Goal: Task Accomplishment & Management: Complete application form

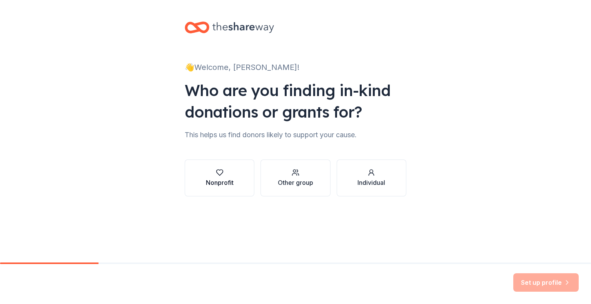
click at [214, 181] on div "Nonprofit" at bounding box center [220, 182] width 28 height 9
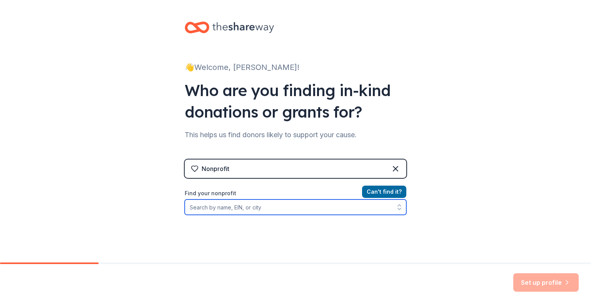
click at [266, 211] on input "Find your nonprofit" at bounding box center [296, 207] width 222 height 15
type input "[US_EMPLOYER_IDENTIFICATION_NUMBER]"
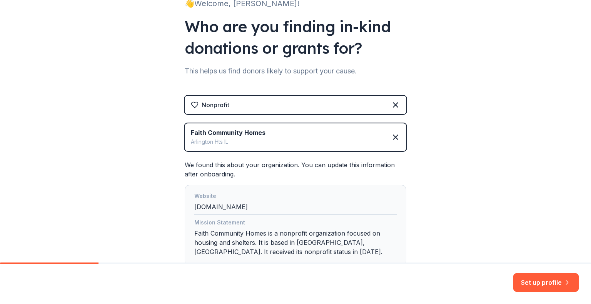
scroll to position [77, 0]
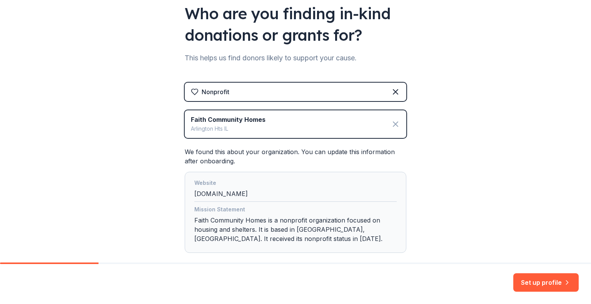
click at [391, 123] on icon at bounding box center [395, 124] width 9 height 9
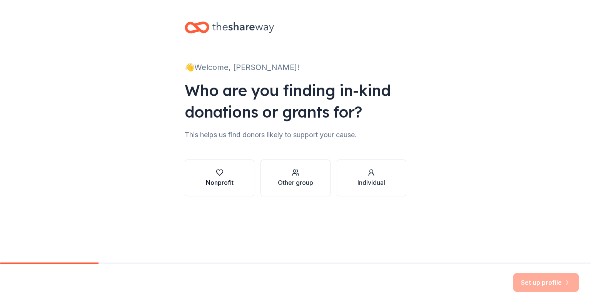
click at [218, 177] on div "Nonprofit" at bounding box center [220, 178] width 28 height 18
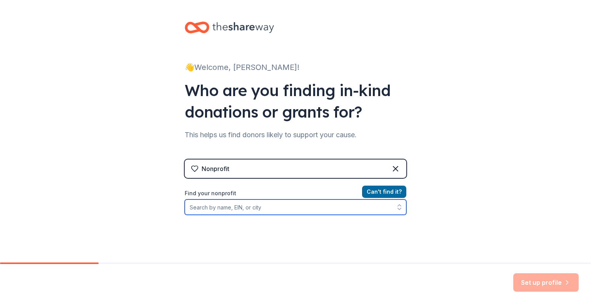
click at [228, 206] on input "Find your nonprofit" at bounding box center [296, 207] width 222 height 15
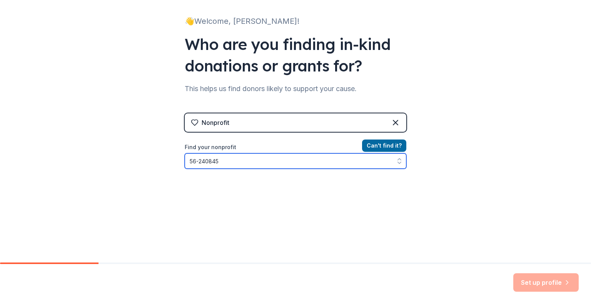
type input "[US_EMPLOYER_IDENTIFICATION_NUMBER]"
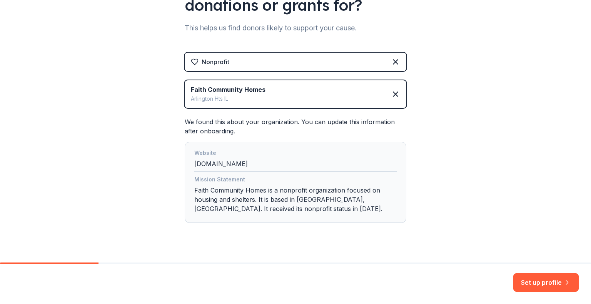
scroll to position [119, 0]
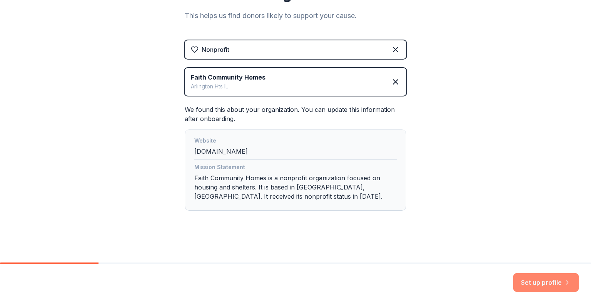
click at [537, 283] on button "Set up profile" at bounding box center [545, 282] width 65 height 18
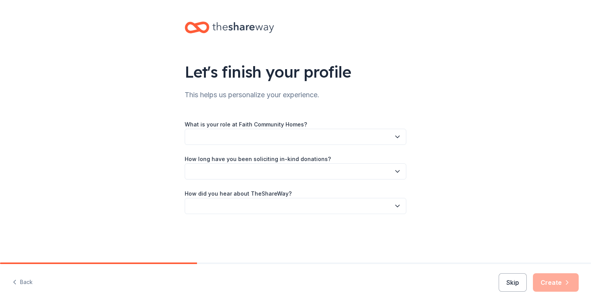
click at [400, 137] on icon "button" at bounding box center [397, 137] width 8 height 8
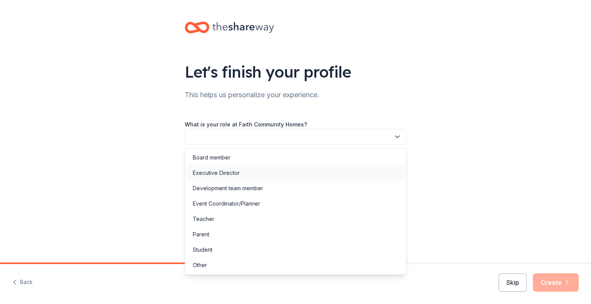
click at [348, 168] on div "Executive Director" at bounding box center [296, 172] width 218 height 15
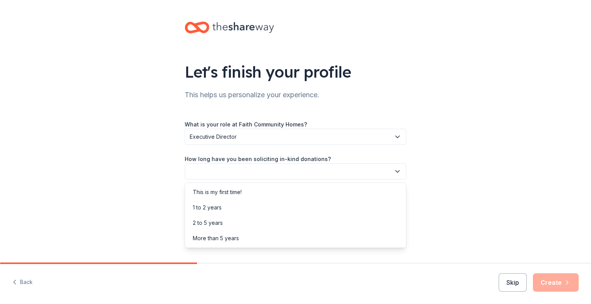
click at [389, 174] on button "button" at bounding box center [296, 171] width 222 height 16
click at [306, 238] on div "More than 5 years" at bounding box center [296, 238] width 218 height 15
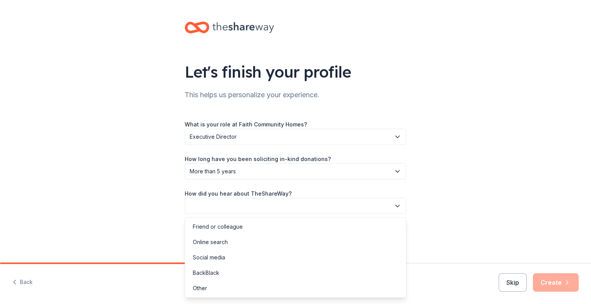
click at [391, 206] on button "button" at bounding box center [296, 206] width 222 height 16
click at [337, 236] on div "Online search" at bounding box center [296, 242] width 218 height 15
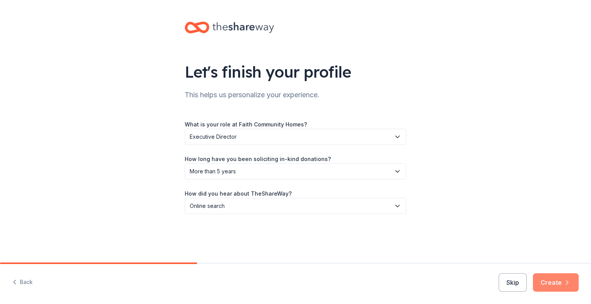
click at [551, 285] on button "Create" at bounding box center [556, 282] width 46 height 18
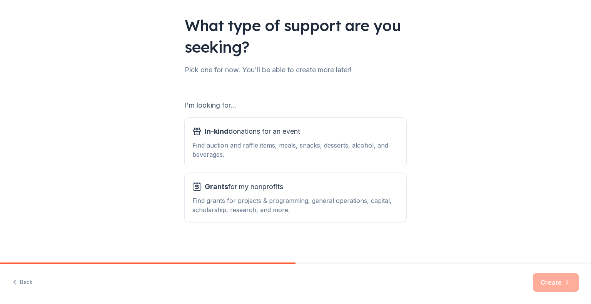
scroll to position [48, 0]
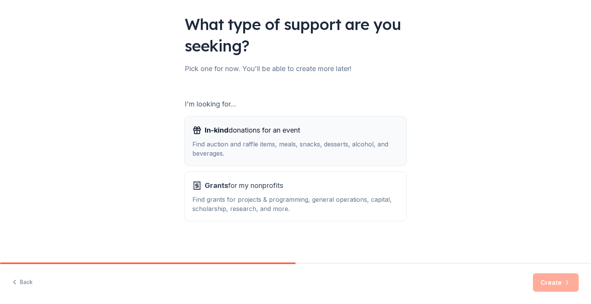
click at [258, 142] on div "Find auction and raffle items, meals, snacks, desserts, alcohol, and beverages." at bounding box center [295, 149] width 206 height 18
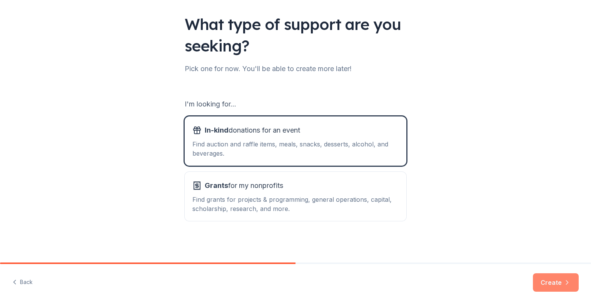
click at [553, 280] on button "Create" at bounding box center [556, 282] width 46 height 18
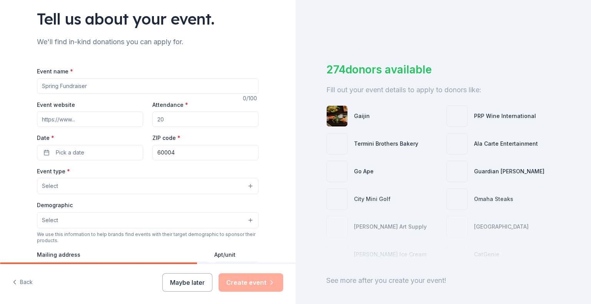
scroll to position [77, 0]
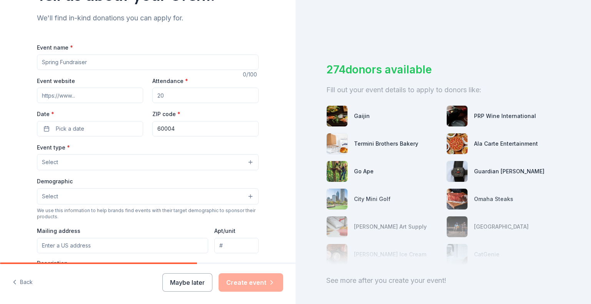
click at [112, 62] on input "Event name *" at bounding box center [148, 62] width 222 height 15
type input "Giving Hope: Home for the Harvest"
drag, startPoint x: 51, startPoint y: 98, endPoint x: 38, endPoint y: 93, distance: 14.1
click at [38, 93] on input "Event website" at bounding box center [90, 95] width 106 height 15
paste input "[URL][DOMAIN_NAME]"
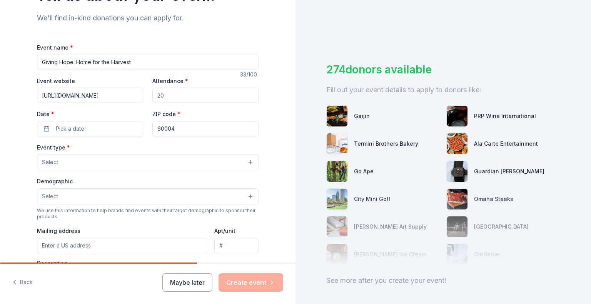
scroll to position [0, 3]
type input "[URL][DOMAIN_NAME]"
click at [175, 92] on input "Attendance *" at bounding box center [205, 95] width 106 height 15
type input "200"
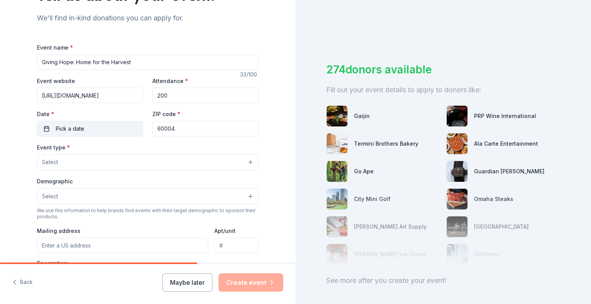
click at [95, 127] on button "Pick a date" at bounding box center [90, 128] width 106 height 15
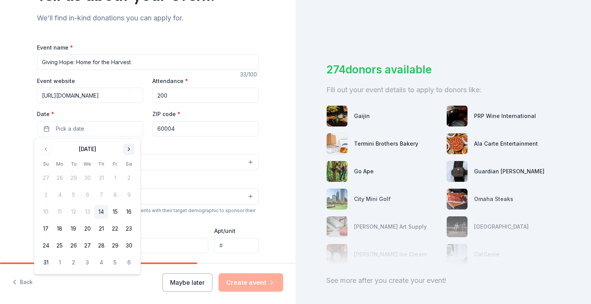
click at [126, 148] on button "Go to next month" at bounding box center [128, 149] width 11 height 11
click at [45, 244] on button "28" at bounding box center [46, 246] width 14 height 14
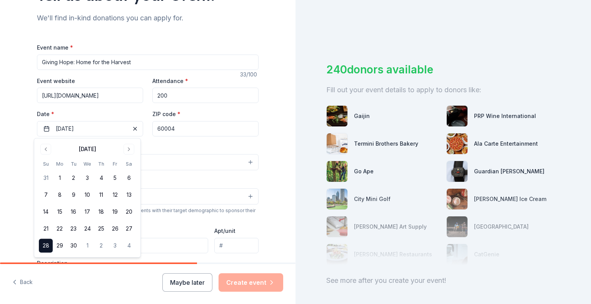
click at [171, 142] on div "Event name * Giving Hope: Home for the Harvest 33 /100 Event website [URL][DOMA…" at bounding box center [148, 220] width 222 height 355
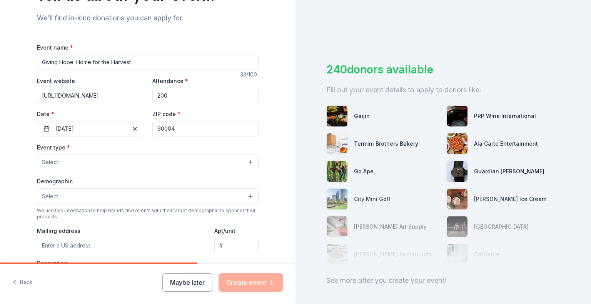
scroll to position [115, 0]
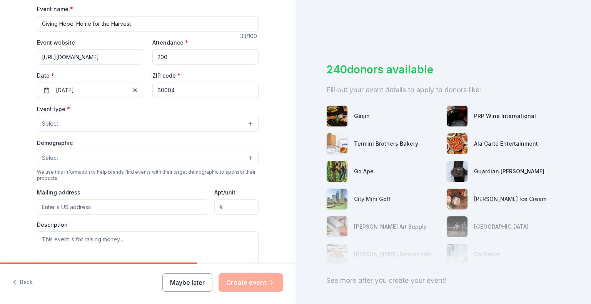
click at [178, 86] on input "60004" at bounding box center [205, 90] width 106 height 15
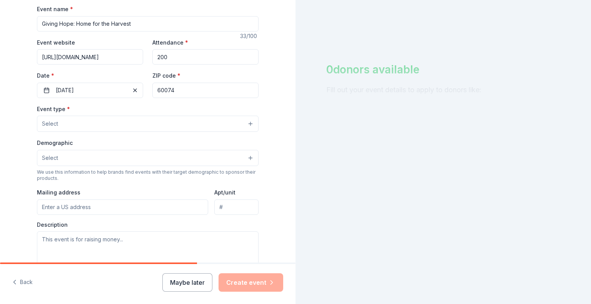
type input "60074"
click at [137, 126] on button "Select" at bounding box center [148, 124] width 222 height 16
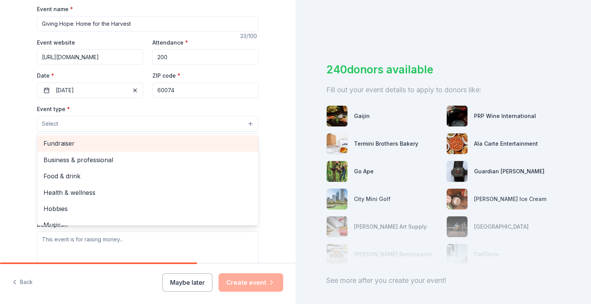
click at [75, 145] on span "Fundraiser" at bounding box center [147, 143] width 208 height 10
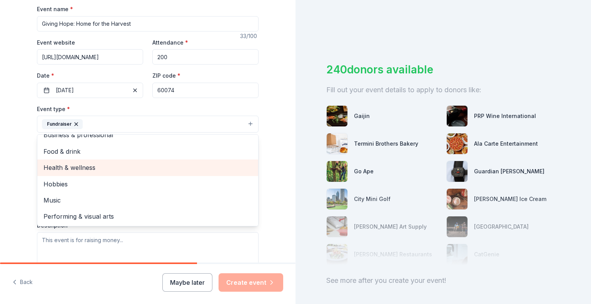
scroll to position [154, 0]
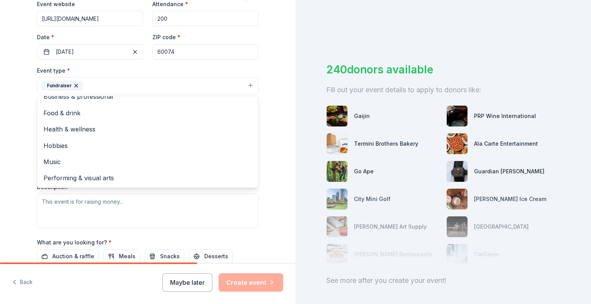
click at [265, 133] on div "Tell us about your event. We'll find in-kind donations you can apply for. Event…" at bounding box center [148, 102] width 246 height 513
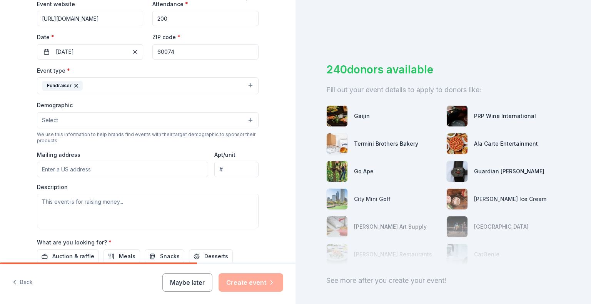
click at [218, 121] on button "Select" at bounding box center [148, 120] width 222 height 16
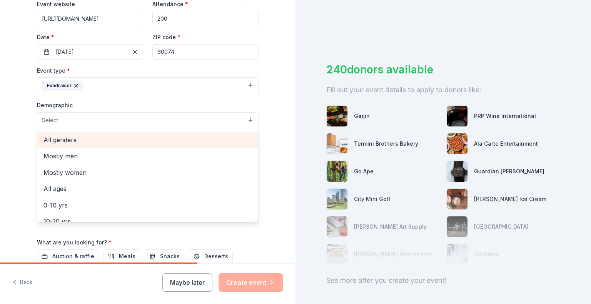
click at [98, 139] on span "All genders" at bounding box center [147, 140] width 208 height 10
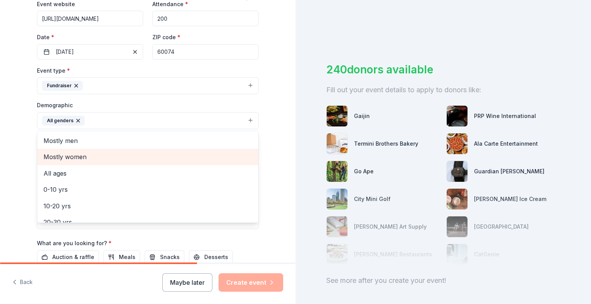
scroll to position [38, 0]
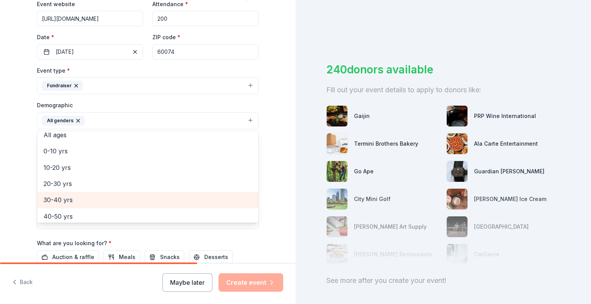
click at [67, 198] on span "30-40 yrs" at bounding box center [147, 200] width 208 height 10
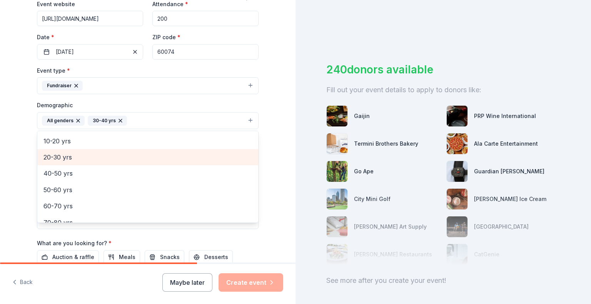
scroll to position [77, 0]
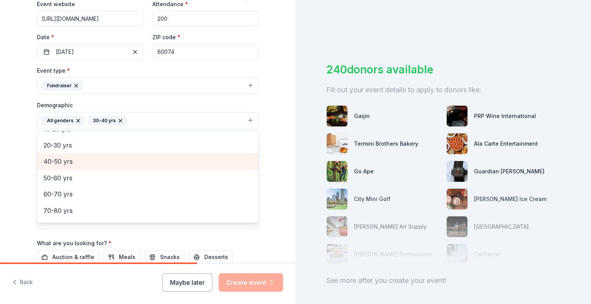
click at [69, 161] on span "40-50 yrs" at bounding box center [147, 162] width 208 height 10
click at [59, 166] on span "50-60 yrs" at bounding box center [147, 164] width 208 height 10
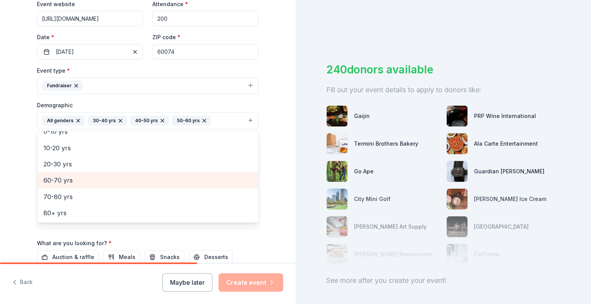
drag, startPoint x: 56, startPoint y: 178, endPoint x: 55, endPoint y: 183, distance: 5.0
click at [56, 178] on span "60-70 yrs" at bounding box center [147, 180] width 208 height 10
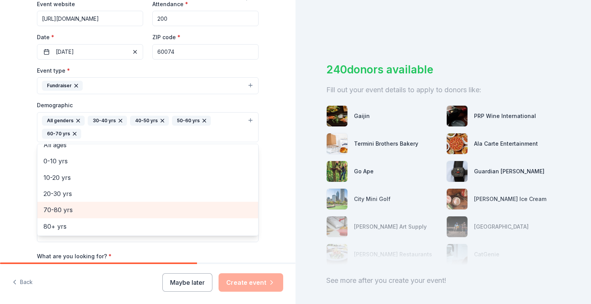
click at [53, 207] on span "70-80 yrs" at bounding box center [147, 210] width 208 height 10
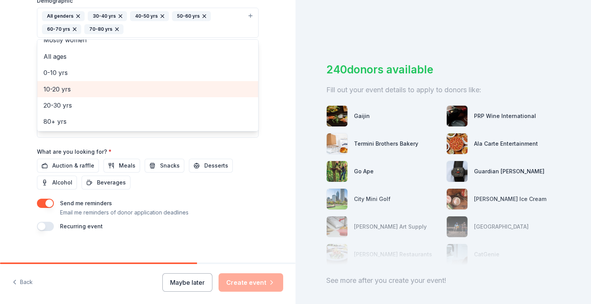
scroll to position [263, 0]
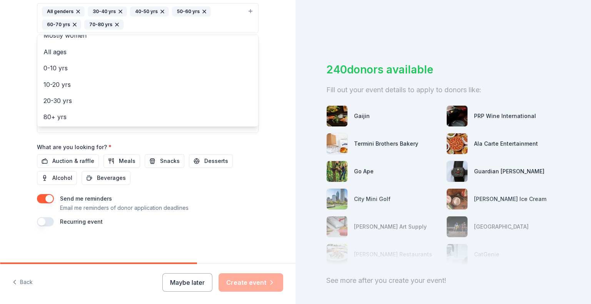
click at [266, 137] on div "Tell us about your event. We'll find in-kind donations you can apply for. Event…" at bounding box center [148, 0] width 246 height 527
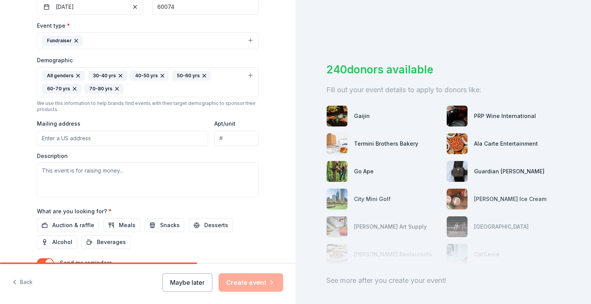
scroll to position [186, 0]
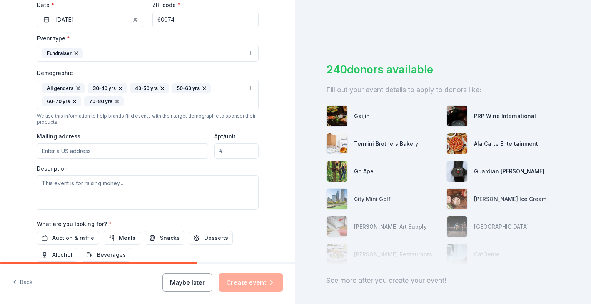
click at [107, 150] on input "Mailing address" at bounding box center [122, 150] width 171 height 15
click at [107, 150] on input "[STREET_ADDRESS][PERSON_NAME]" at bounding box center [122, 150] width 171 height 15
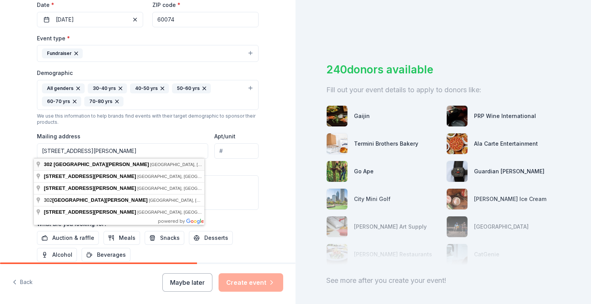
type input "[STREET_ADDRESS][PERSON_NAME]"
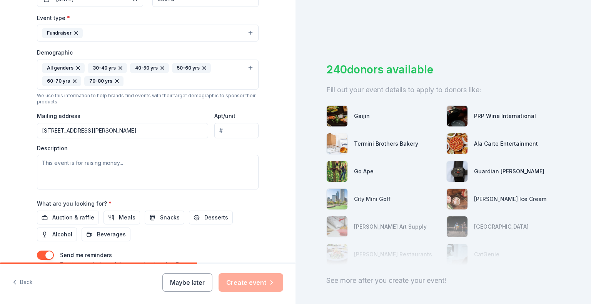
scroll to position [225, 0]
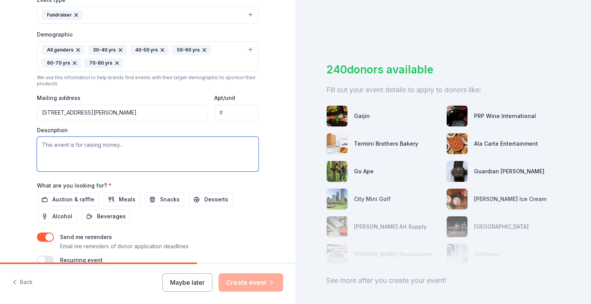
click at [48, 145] on textarea at bounding box center [148, 154] width 222 height 35
paste textarea "Please plan to join us for this exciting afternoon of fundraising and fun in th…"
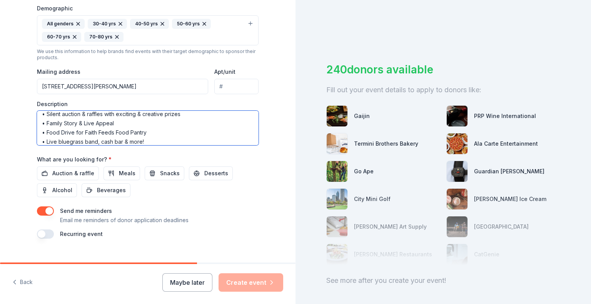
scroll to position [263, 0]
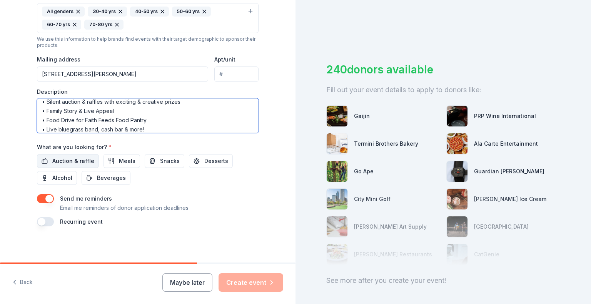
type textarea "Please plan to join us for this exciting afternoon of fundraising and fun in th…"
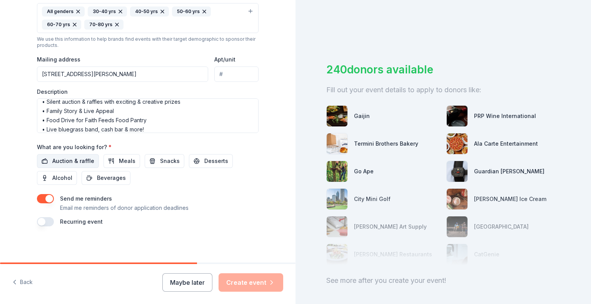
click at [69, 159] on span "Auction & raffle" at bounding box center [73, 161] width 42 height 9
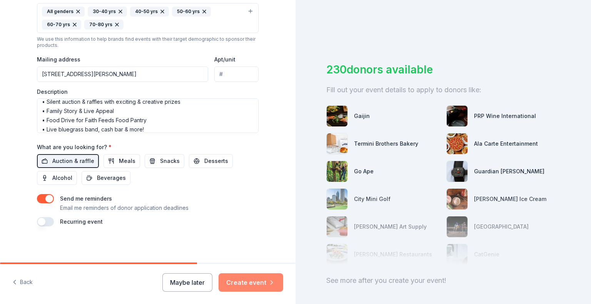
click at [241, 283] on button "Create event" at bounding box center [250, 282] width 65 height 18
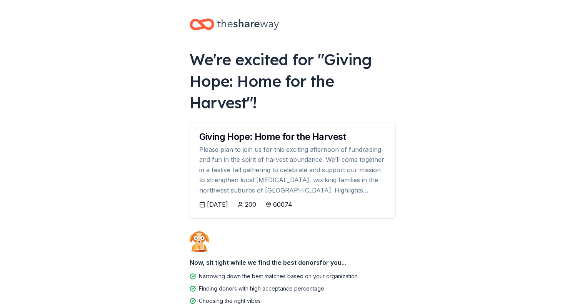
click at [215, 205] on div "[DATE]" at bounding box center [217, 204] width 21 height 9
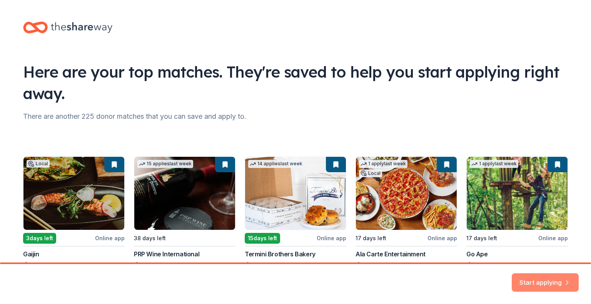
click at [548, 285] on button "Start applying" at bounding box center [545, 279] width 67 height 18
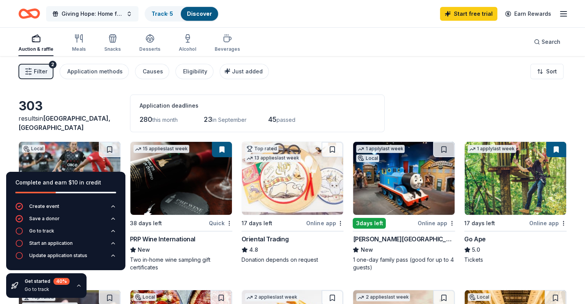
click at [97, 14] on span "Giving Hope: Home for the Harvest" at bounding box center [93, 13] width 62 height 9
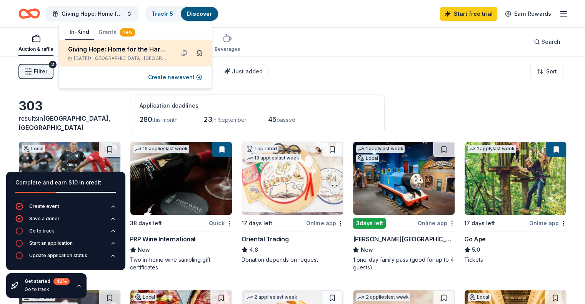
click at [200, 53] on button at bounding box center [199, 53] width 12 height 12
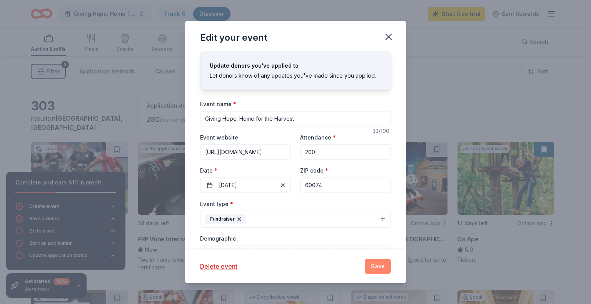
click at [375, 268] on button "Save" at bounding box center [378, 266] width 26 height 15
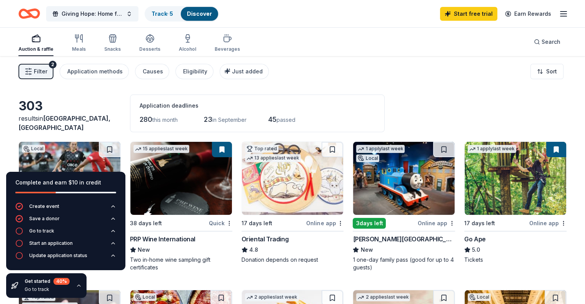
click at [559, 13] on icon "button" at bounding box center [563, 13] width 9 height 9
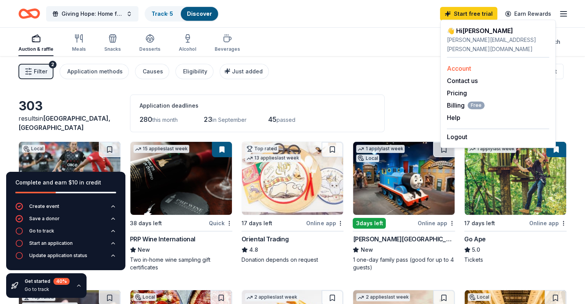
click at [464, 66] on link "Account" at bounding box center [459, 69] width 24 height 8
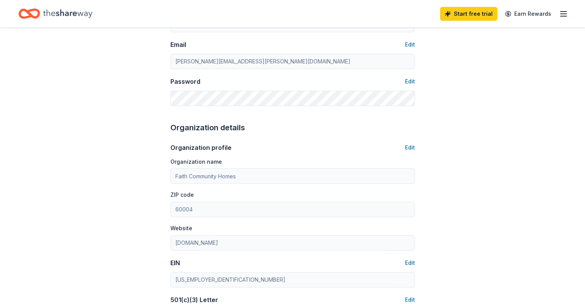
scroll to position [192, 0]
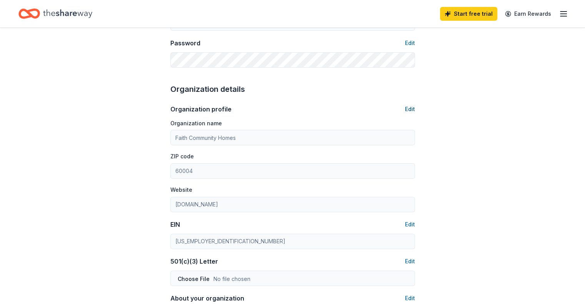
click at [413, 108] on button "Edit" at bounding box center [410, 109] width 10 height 9
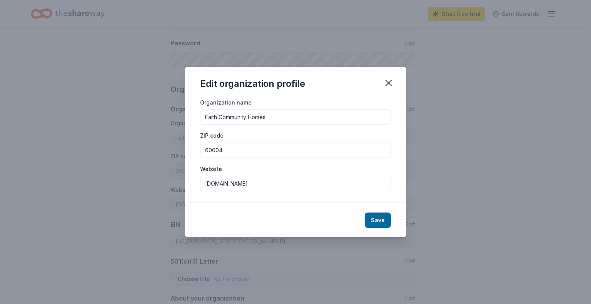
drag, startPoint x: 281, startPoint y: 115, endPoint x: 161, endPoint y: 115, distance: 119.6
click at [161, 115] on div "Edit organization profile Organization name Faith Community Homes ZIP code 6000…" at bounding box center [295, 152] width 591 height 304
type input "FamilyForward"
click at [205, 184] on input "[DOMAIN_NAME]" at bounding box center [295, 183] width 191 height 15
type input "[URL][DOMAIN_NAME]"
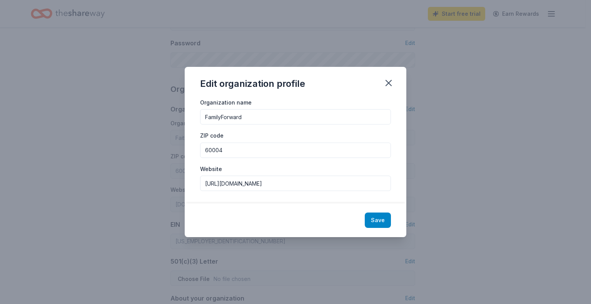
click at [378, 218] on button "Save" at bounding box center [378, 220] width 26 height 15
type input "FamilyForward"
type input "[URL][DOMAIN_NAME]"
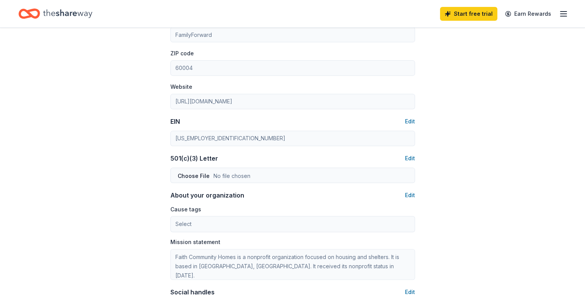
scroll to position [308, 0]
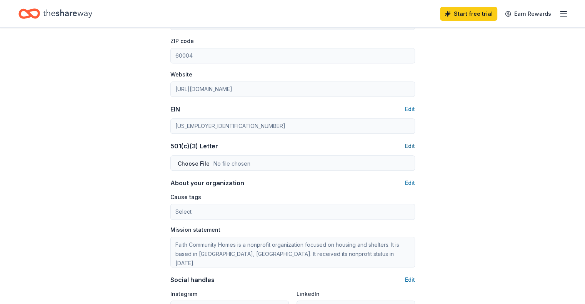
click at [408, 143] on button "Edit" at bounding box center [410, 146] width 10 height 9
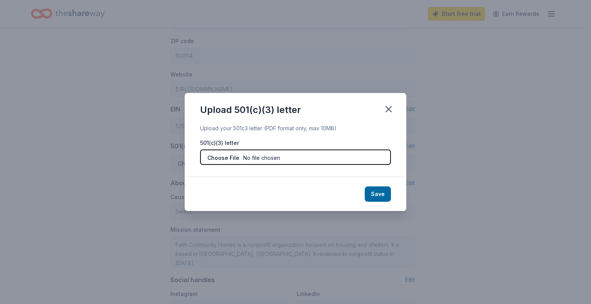
click at [229, 160] on input "file" at bounding box center [295, 157] width 191 height 15
type input "C:\fakepath\IRS determination letter with FF name letter.pdf"
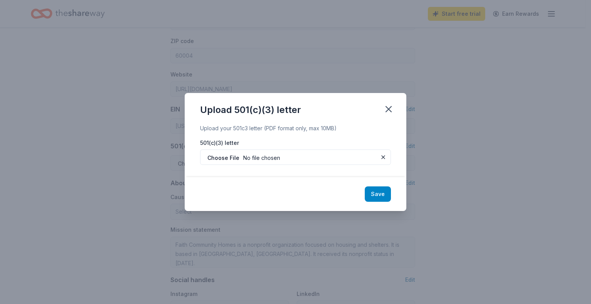
click at [382, 198] on button "Save" at bounding box center [378, 194] width 26 height 15
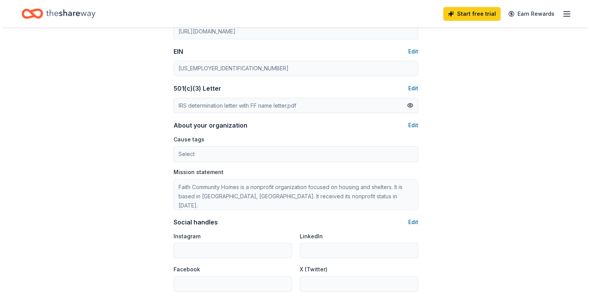
scroll to position [385, 0]
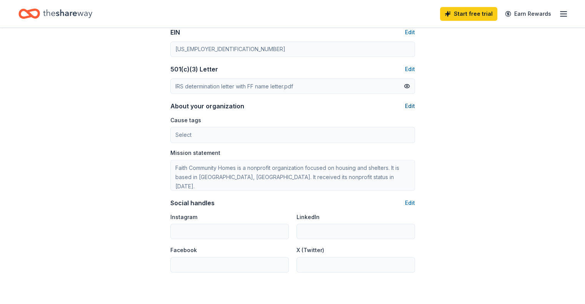
click at [407, 107] on button "Edit" at bounding box center [410, 106] width 10 height 9
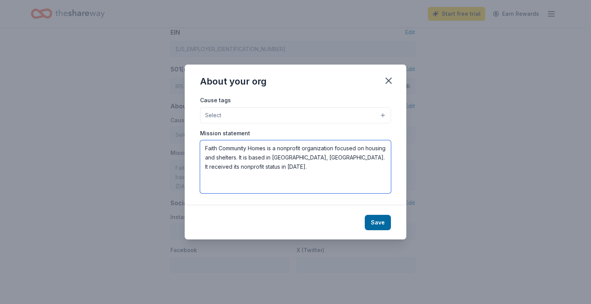
drag, startPoint x: 205, startPoint y: 147, endPoint x: 282, endPoint y: 169, distance: 80.0
click at [282, 169] on textarea "Faith Community Homes is a nonprofit organization focused on housing and shelte…" at bounding box center [295, 166] width 191 height 53
paste textarea "Strengthening northwest suburban families to achieve financial stability and in…"
type textarea "Strengthening northwest suburban families to achieve financial stability and in…"
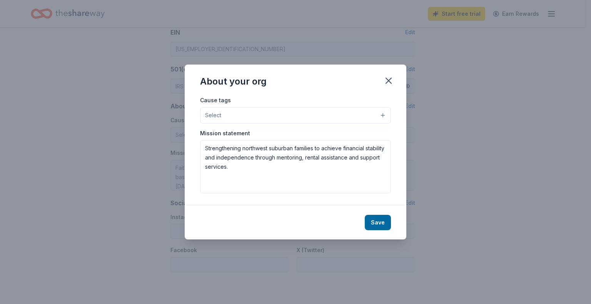
click at [227, 113] on button "Select" at bounding box center [295, 115] width 191 height 16
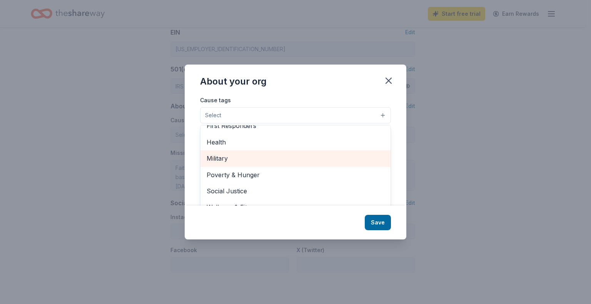
scroll to position [12, 0]
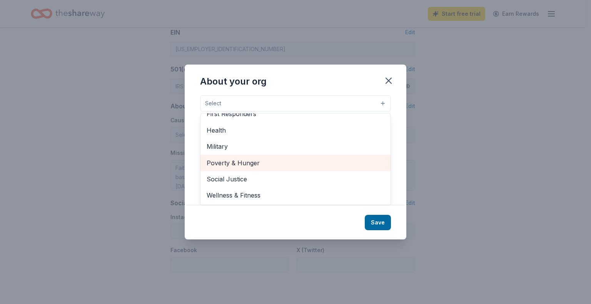
click at [255, 163] on span "Poverty & Hunger" at bounding box center [296, 163] width 178 height 10
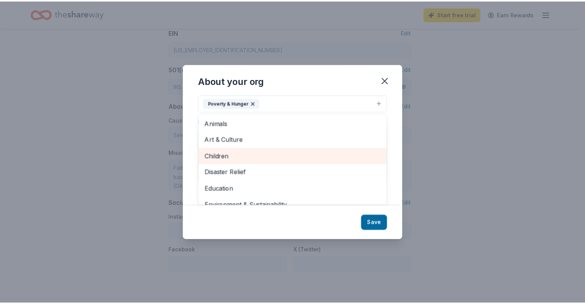
scroll to position [0, 0]
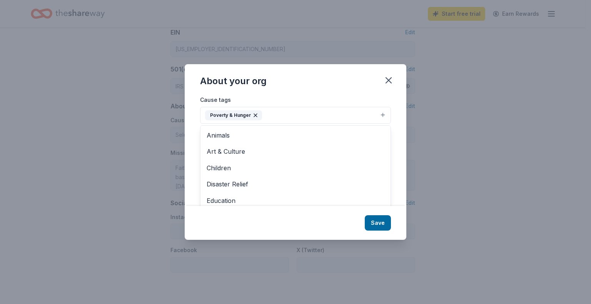
click at [378, 224] on div "About your org Cause tags Poverty & Hunger Animals Art & Culture Children Disas…" at bounding box center [296, 151] width 222 height 175
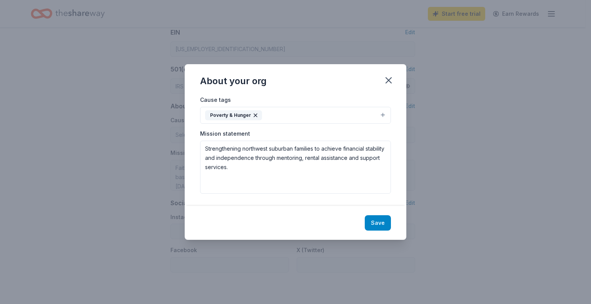
click at [381, 221] on button "Save" at bounding box center [378, 222] width 26 height 15
type textarea "Strengthening northwest suburban families to achieve financial stability and in…"
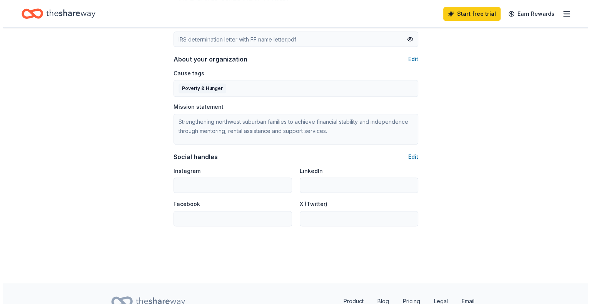
scroll to position [462, 0]
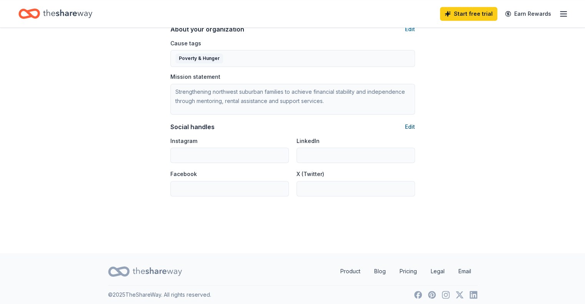
click at [411, 124] on button "Edit" at bounding box center [410, 126] width 10 height 9
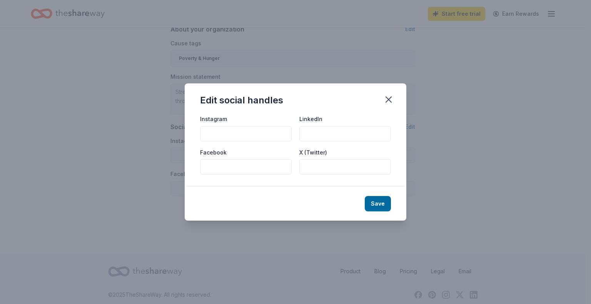
click at [247, 168] on input "Facebook" at bounding box center [246, 166] width 92 height 15
paste input "[URL][DOMAIN_NAME]"
type input "[URL][DOMAIN_NAME]"
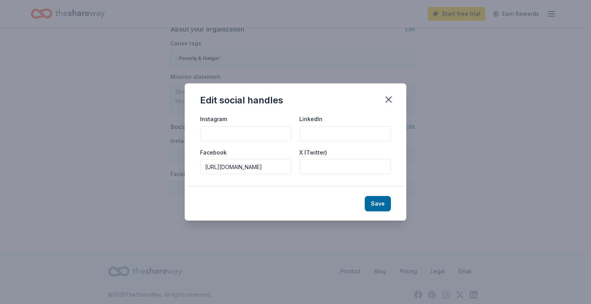
click at [317, 130] on input "LinkedIn" at bounding box center [345, 133] width 92 height 15
paste input "[URL][DOMAIN_NAME]"
type input "[URL][DOMAIN_NAME]"
click at [385, 202] on button "Save" at bounding box center [378, 203] width 26 height 15
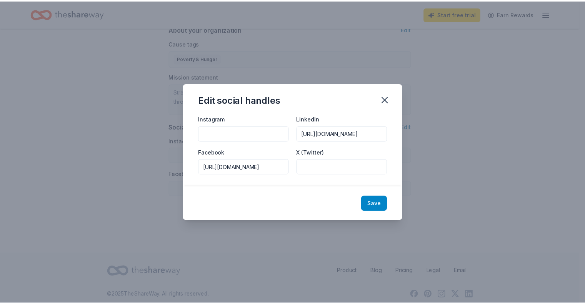
scroll to position [0, 0]
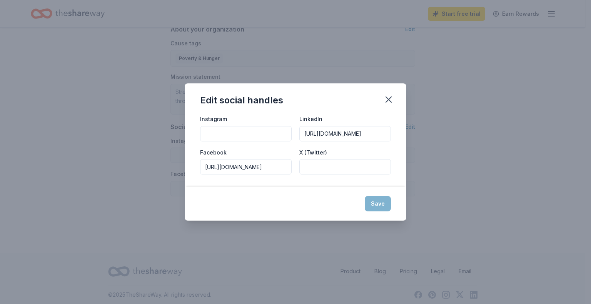
type input "[URL][DOMAIN_NAME]"
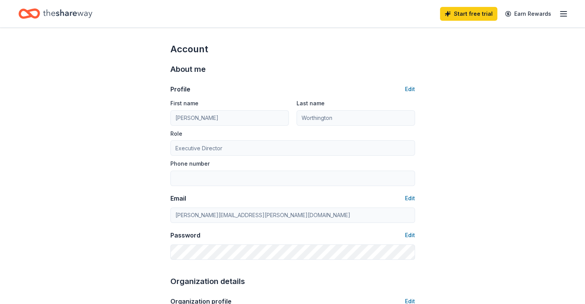
click at [559, 13] on icon "button" at bounding box center [563, 13] width 9 height 9
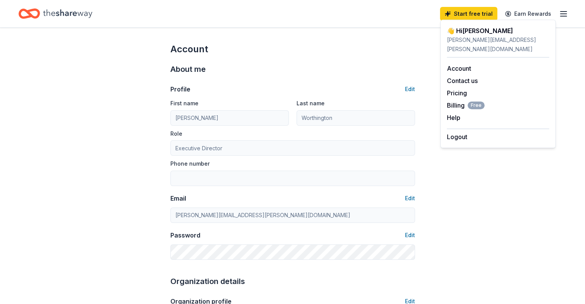
click at [395, 48] on div "Account" at bounding box center [292, 49] width 245 height 12
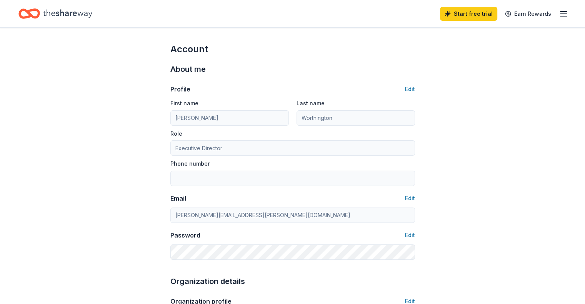
click at [81, 12] on icon "Home" at bounding box center [67, 14] width 49 height 16
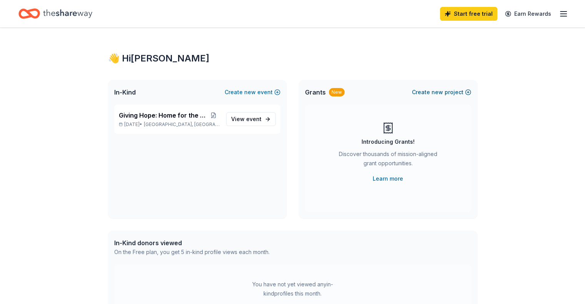
click at [428, 91] on button "Create new project" at bounding box center [441, 92] width 59 height 9
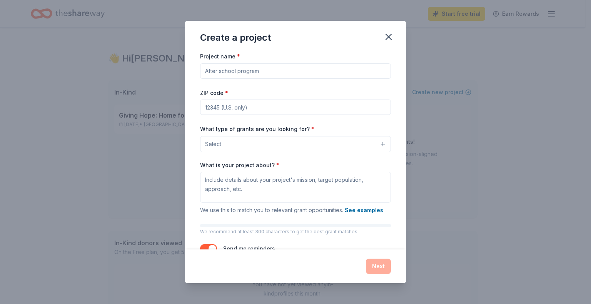
drag, startPoint x: 273, startPoint y: 71, endPoint x: 252, endPoint y: 70, distance: 21.6
click at [252, 70] on input "Project name *" at bounding box center [295, 70] width 191 height 15
type input "Housing & Financial Stability"
click at [252, 106] on input "ZIP code *" at bounding box center [295, 107] width 191 height 15
type input "60004"
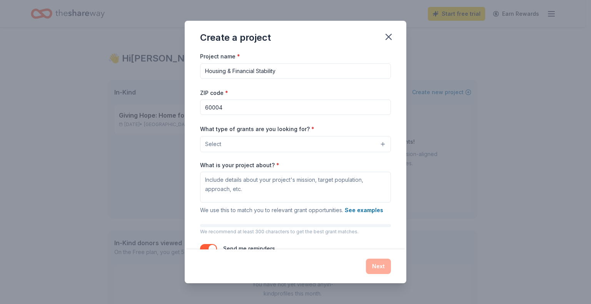
click at [376, 124] on div "What type of grants are you looking for? * Select" at bounding box center [295, 138] width 191 height 28
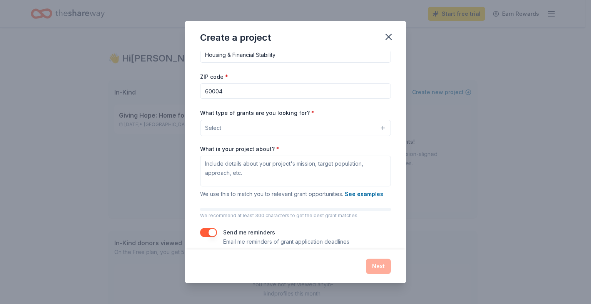
scroll to position [25, 0]
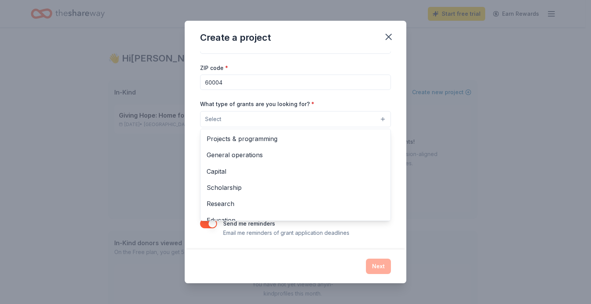
click at [364, 121] on button "Select" at bounding box center [295, 119] width 191 height 16
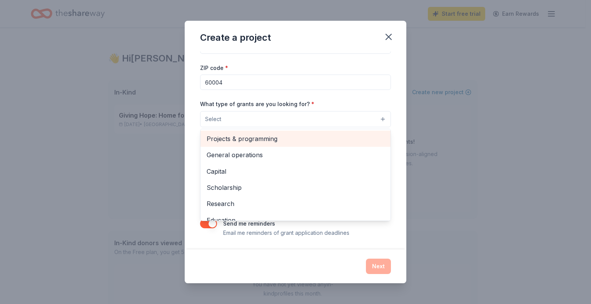
click at [247, 136] on span "Projects & programming" at bounding box center [296, 139] width 178 height 10
click at [247, 136] on span "General operations" at bounding box center [296, 140] width 178 height 10
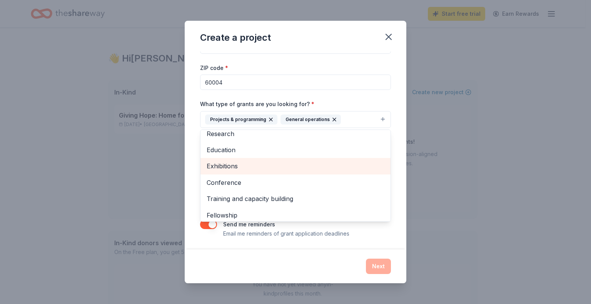
scroll to position [58, 0]
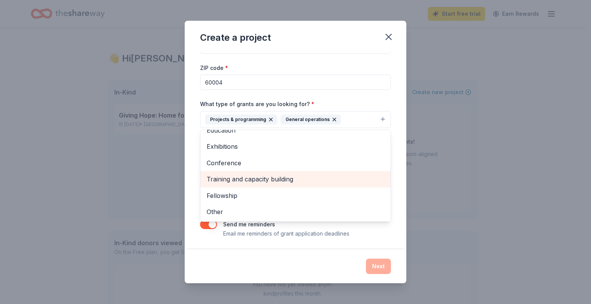
click at [272, 178] on span "Training and capacity building" at bounding box center [296, 179] width 178 height 10
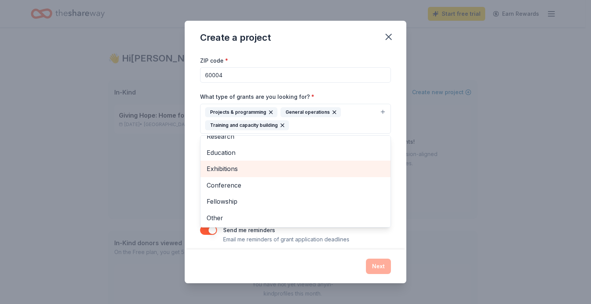
scroll to position [38, 0]
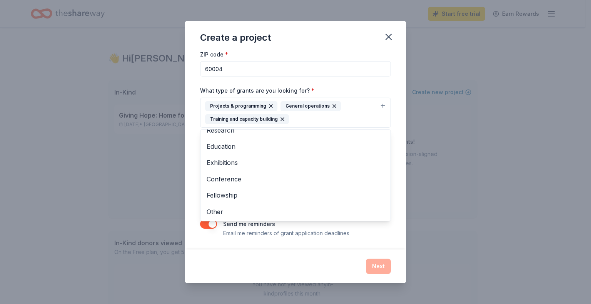
click at [397, 179] on div "Project name * Housing & Financial Stability ZIP code * 60004 What type of gran…" at bounding box center [296, 151] width 222 height 198
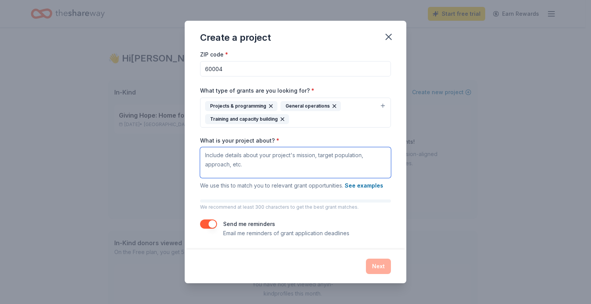
click at [237, 153] on textarea "What is your project about? *" at bounding box center [295, 162] width 191 height 31
paste textarea "Strengthening northwest suburban families to achieve financial stability and in…"
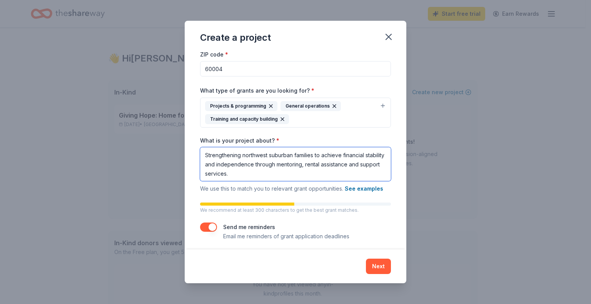
click at [207, 154] on textarea "Strengthening northwest suburban families to achieve financial stability and in…" at bounding box center [295, 164] width 191 height 34
click at [282, 155] on textarea "Our mission is to trengthening northwest suburban families to achieve financial…" at bounding box center [295, 164] width 191 height 34
drag, startPoint x: 205, startPoint y: 155, endPoint x: 320, endPoint y: 184, distance: 118.4
click at [320, 184] on div "What is your project about? * Our mission is to trengthening northwest suburban…" at bounding box center [295, 165] width 191 height 57
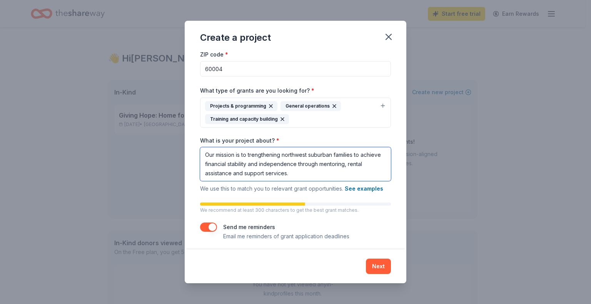
paste textarea "Established in [DATE], FamilyForward offers a two-year program for [MEDICAL_DAT…"
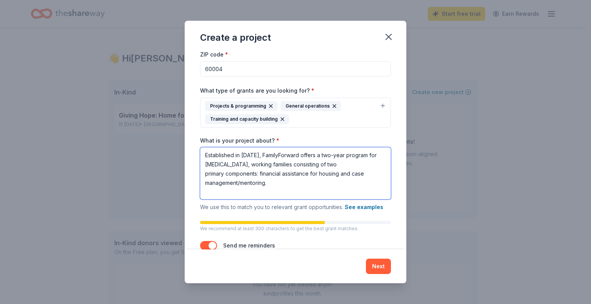
paste textarea "Families enrolled in our program initially pay 30% of their income towards rent…"
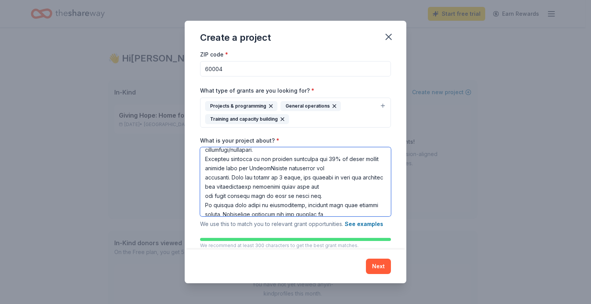
scroll to position [122, 0]
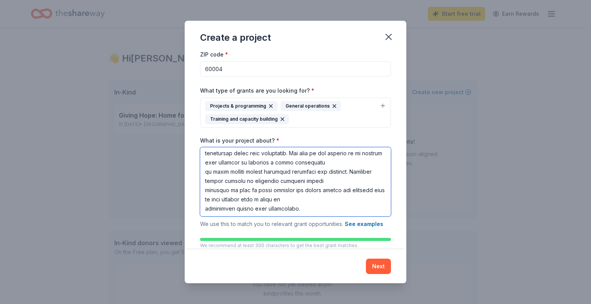
drag, startPoint x: 204, startPoint y: 190, endPoint x: 330, endPoint y: 227, distance: 131.2
click at [330, 227] on div "What is your project about? * We use this to match you to relevant grant opport…" at bounding box center [295, 183] width 191 height 92
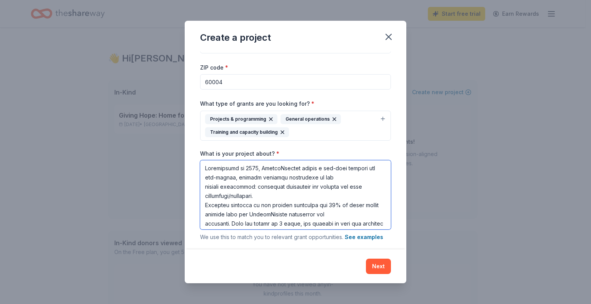
scroll to position [38, 0]
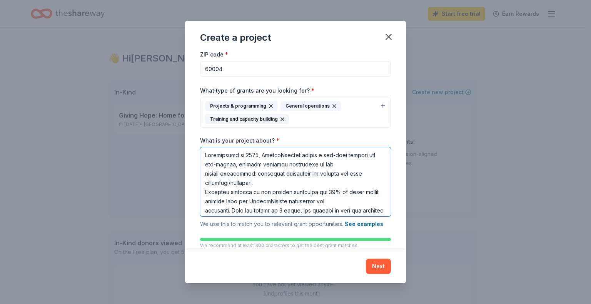
click at [269, 183] on textarea "What is your project about? *" at bounding box center [295, 181] width 191 height 69
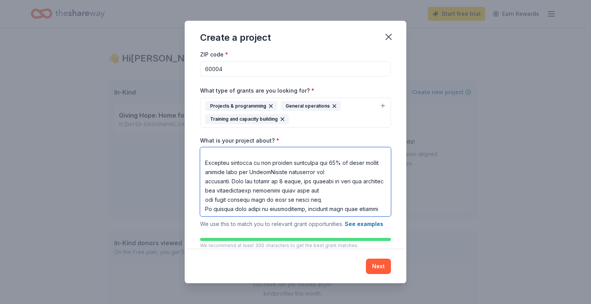
click at [324, 173] on textarea "What is your project about? *" at bounding box center [295, 181] width 191 height 69
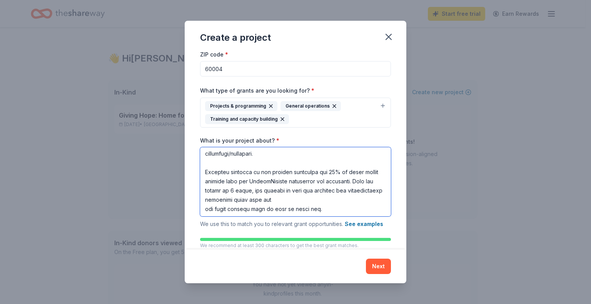
click at [302, 200] on textarea "What is your project about? *" at bounding box center [295, 181] width 191 height 69
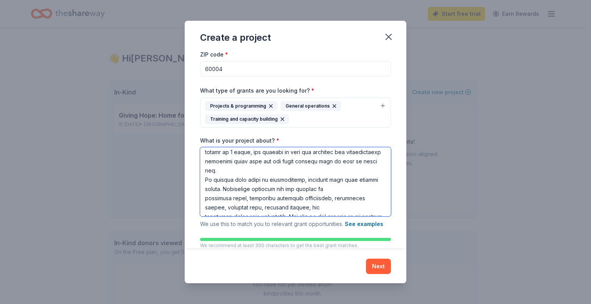
click at [245, 168] on textarea "What is your project about? *" at bounding box center [295, 181] width 191 height 69
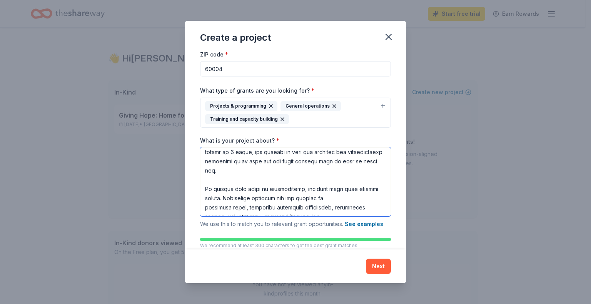
scroll to position [77, 0]
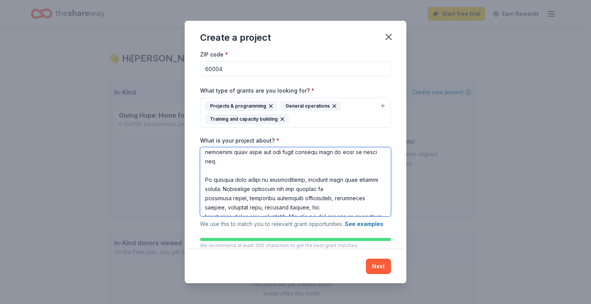
click at [328, 188] on textarea "What is your project about? *" at bounding box center [295, 181] width 191 height 69
click at [275, 203] on textarea "What is your project about? *" at bounding box center [295, 181] width 191 height 69
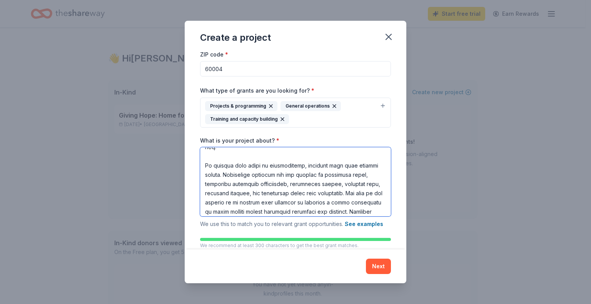
scroll to position [115, 0]
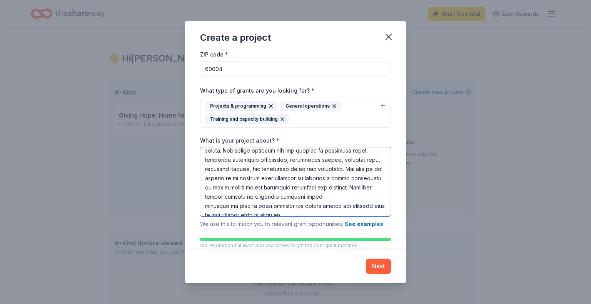
click at [238, 186] on textarea "What is your project about? *" at bounding box center [295, 181] width 191 height 69
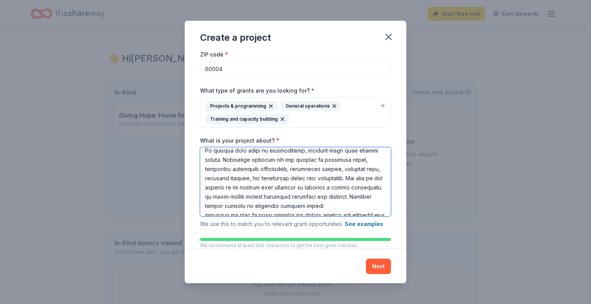
click at [335, 204] on textarea "What is your project about? *" at bounding box center [295, 181] width 191 height 69
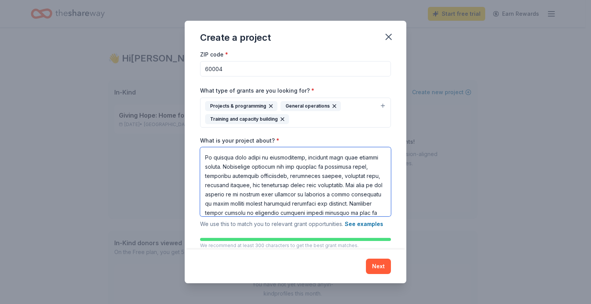
scroll to position [131, 0]
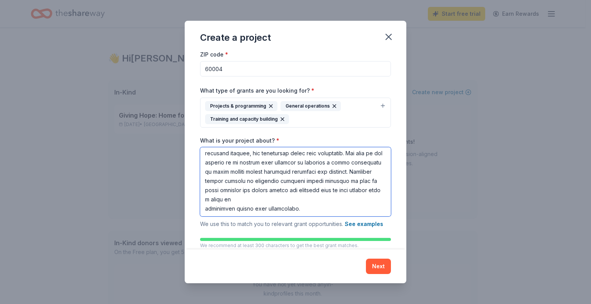
click at [265, 198] on textarea "What is your project about? *" at bounding box center [295, 181] width 191 height 69
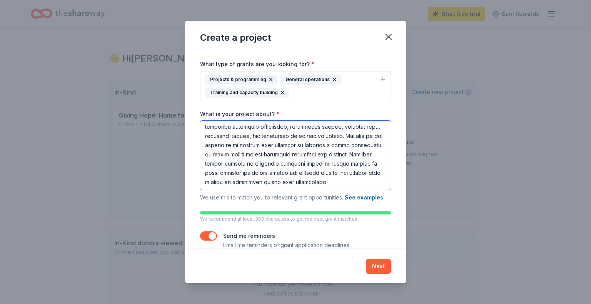
scroll to position [77, 0]
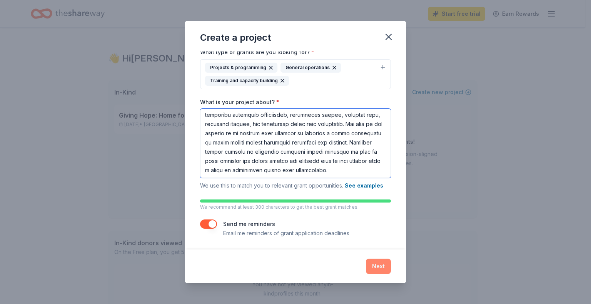
type textarea "Established in [DATE], FamilyForward offers a two-year program for [MEDICAL_DAT…"
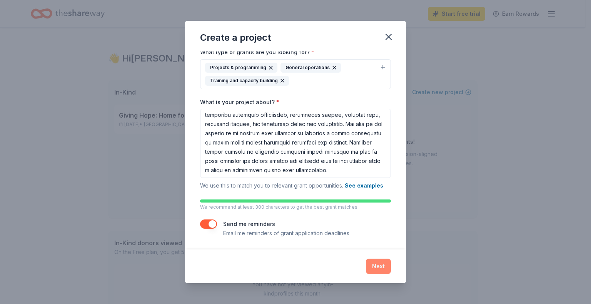
click at [378, 266] on button "Next" at bounding box center [378, 266] width 25 height 15
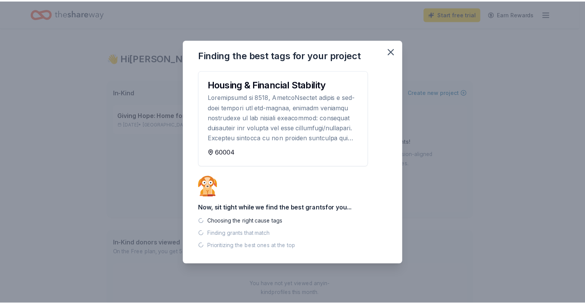
scroll to position [0, 0]
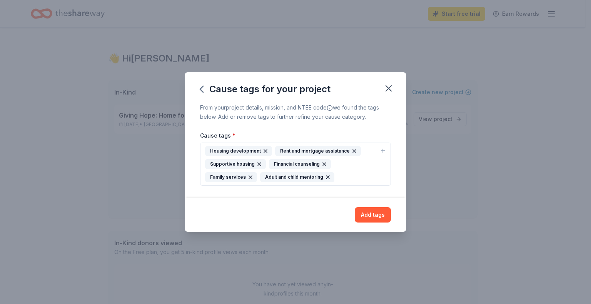
click at [263, 150] on icon "button" at bounding box center [265, 151] width 6 height 6
click at [368, 215] on button "Add tags" at bounding box center [373, 214] width 36 height 15
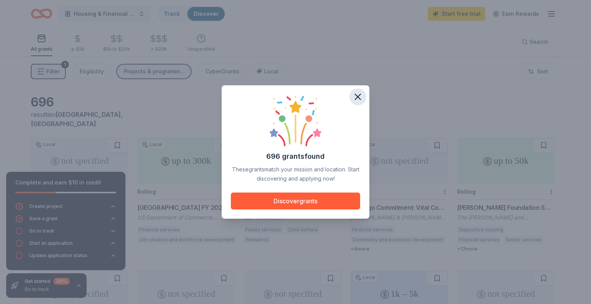
click at [360, 97] on icon "button" at bounding box center [357, 97] width 11 height 11
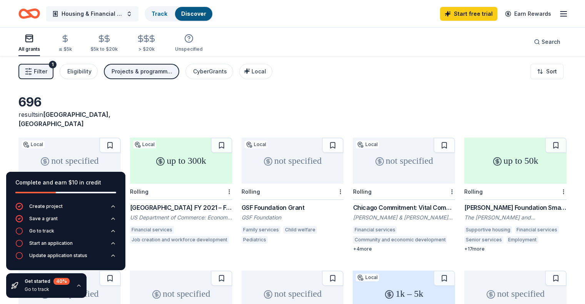
click at [100, 13] on span "Housing & Financial Stability" at bounding box center [93, 13] width 62 height 9
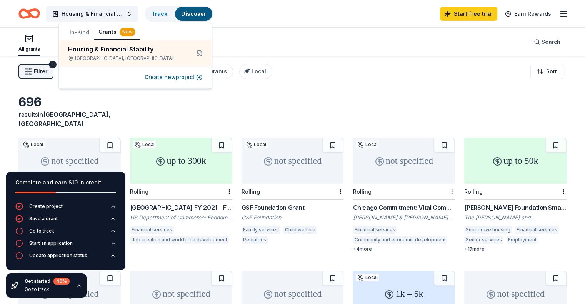
click at [84, 30] on button "In-Kind" at bounding box center [79, 32] width 29 height 14
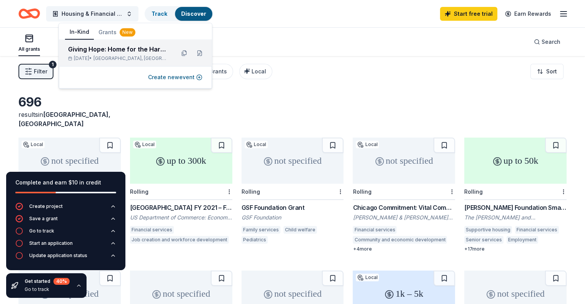
click at [105, 52] on div "Giving Hope: Home for the Harvest" at bounding box center [118, 49] width 101 height 9
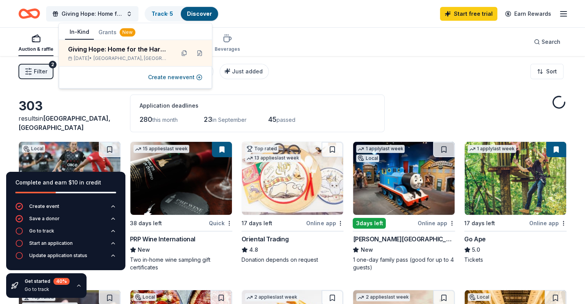
click at [438, 103] on div "303 results in [GEOGRAPHIC_DATA], [GEOGRAPHIC_DATA] Application deadlines 280 t…" at bounding box center [292, 114] width 548 height 38
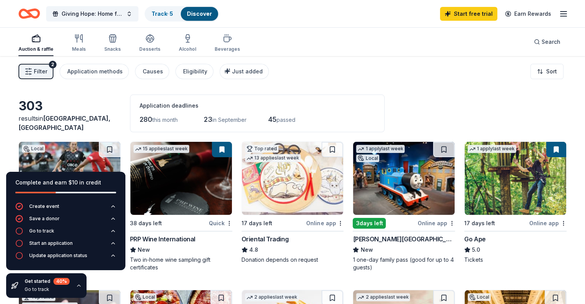
click at [77, 288] on icon "button" at bounding box center [79, 286] width 6 height 6
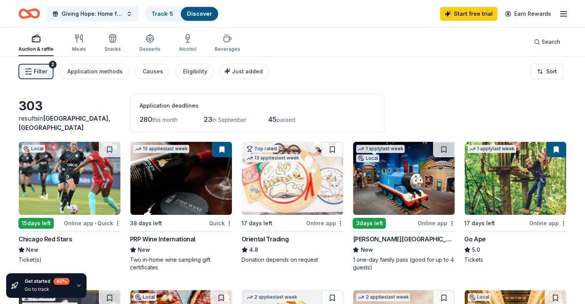
click at [560, 12] on line "button" at bounding box center [563, 12] width 6 height 0
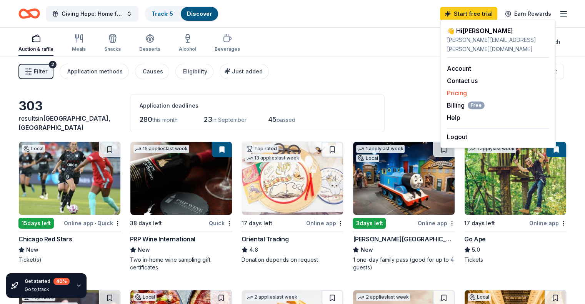
click at [459, 93] on link "Pricing" at bounding box center [457, 93] width 20 height 8
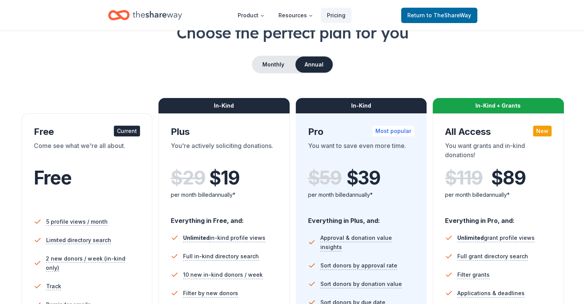
scroll to position [38, 0]
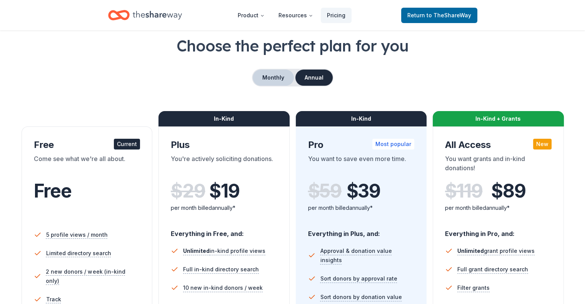
click at [275, 75] on button "Monthly" at bounding box center [273, 78] width 41 height 16
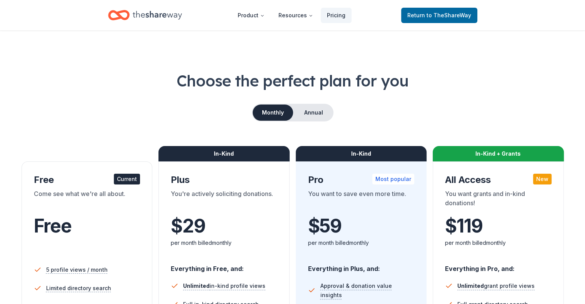
scroll to position [0, 0]
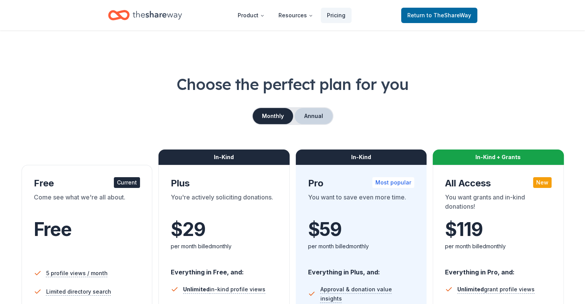
click at [321, 111] on button "Annual" at bounding box center [314, 116] width 38 height 16
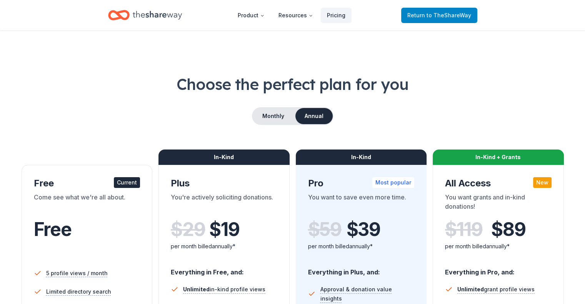
click at [430, 17] on span "to TheShareWay" at bounding box center [449, 15] width 45 height 7
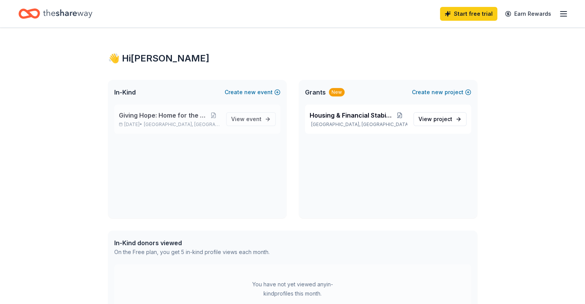
click at [175, 118] on span "Giving Hope: Home for the Harvest" at bounding box center [163, 115] width 88 height 9
